Goal: Navigation & Orientation: Understand site structure

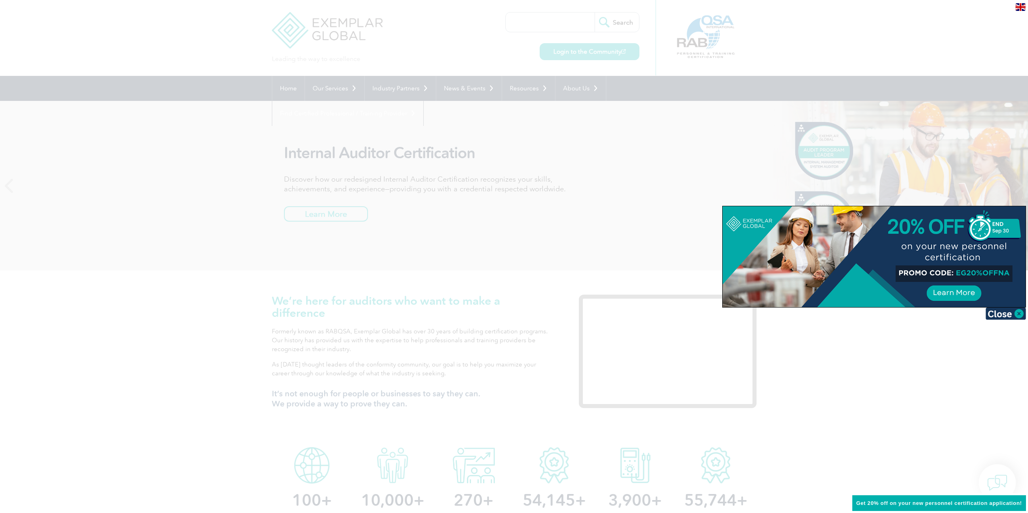
drag, startPoint x: 931, startPoint y: 361, endPoint x: 935, endPoint y: 357, distance: 6.0
click at [931, 361] on div at bounding box center [514, 256] width 1028 height 513
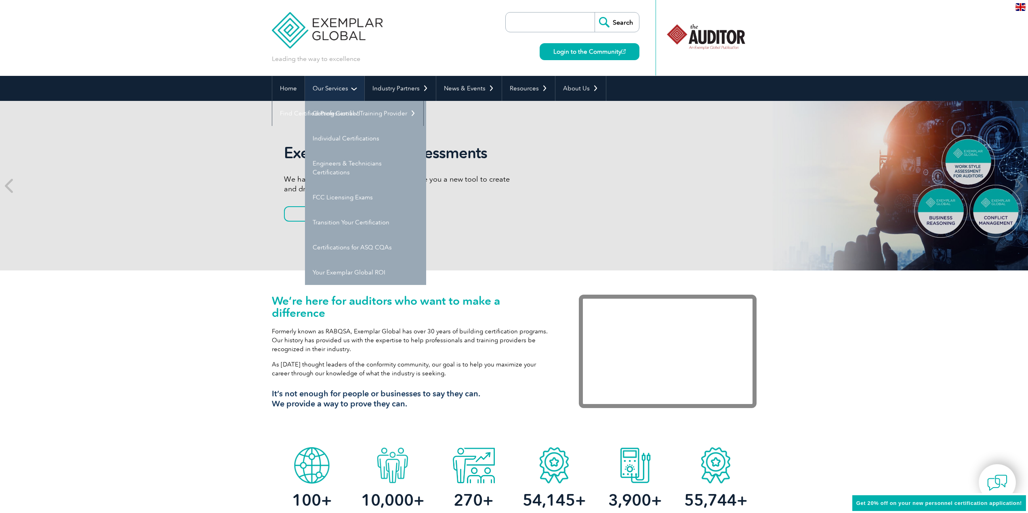
click at [347, 87] on link "Our Services" at bounding box center [334, 88] width 59 height 25
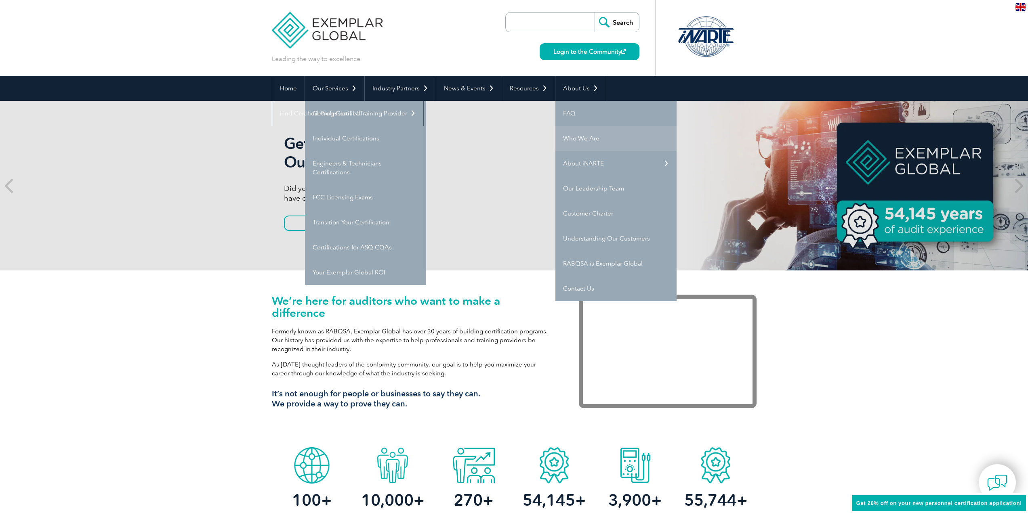
click at [576, 135] on link "Who We Are" at bounding box center [615, 138] width 121 height 25
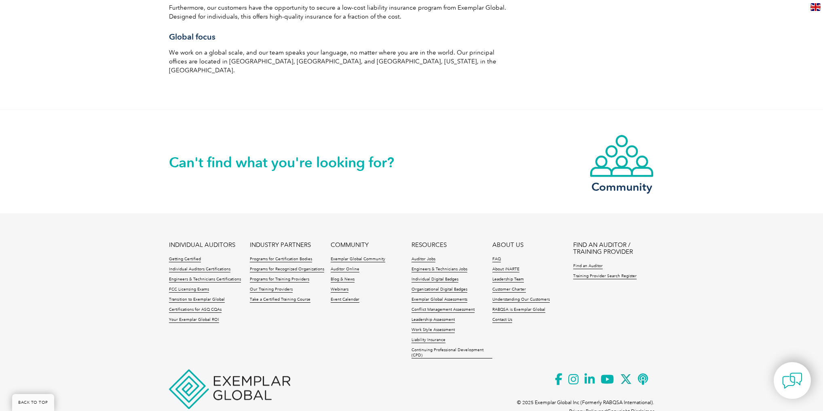
scroll to position [1376, 0]
